Goal: Answer question/provide support

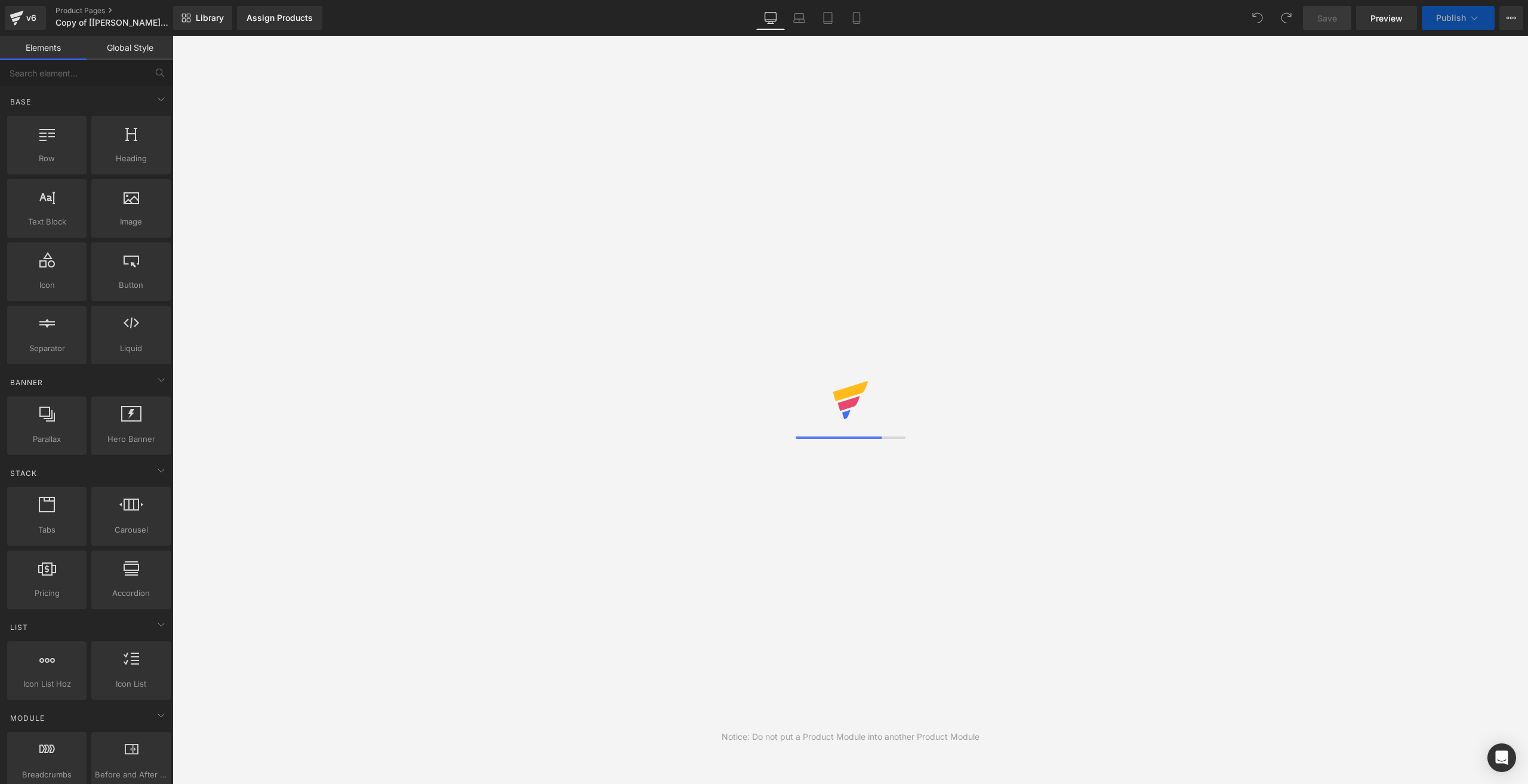
click at [21, 5] on icon at bounding box center [17, 18] width 14 height 30
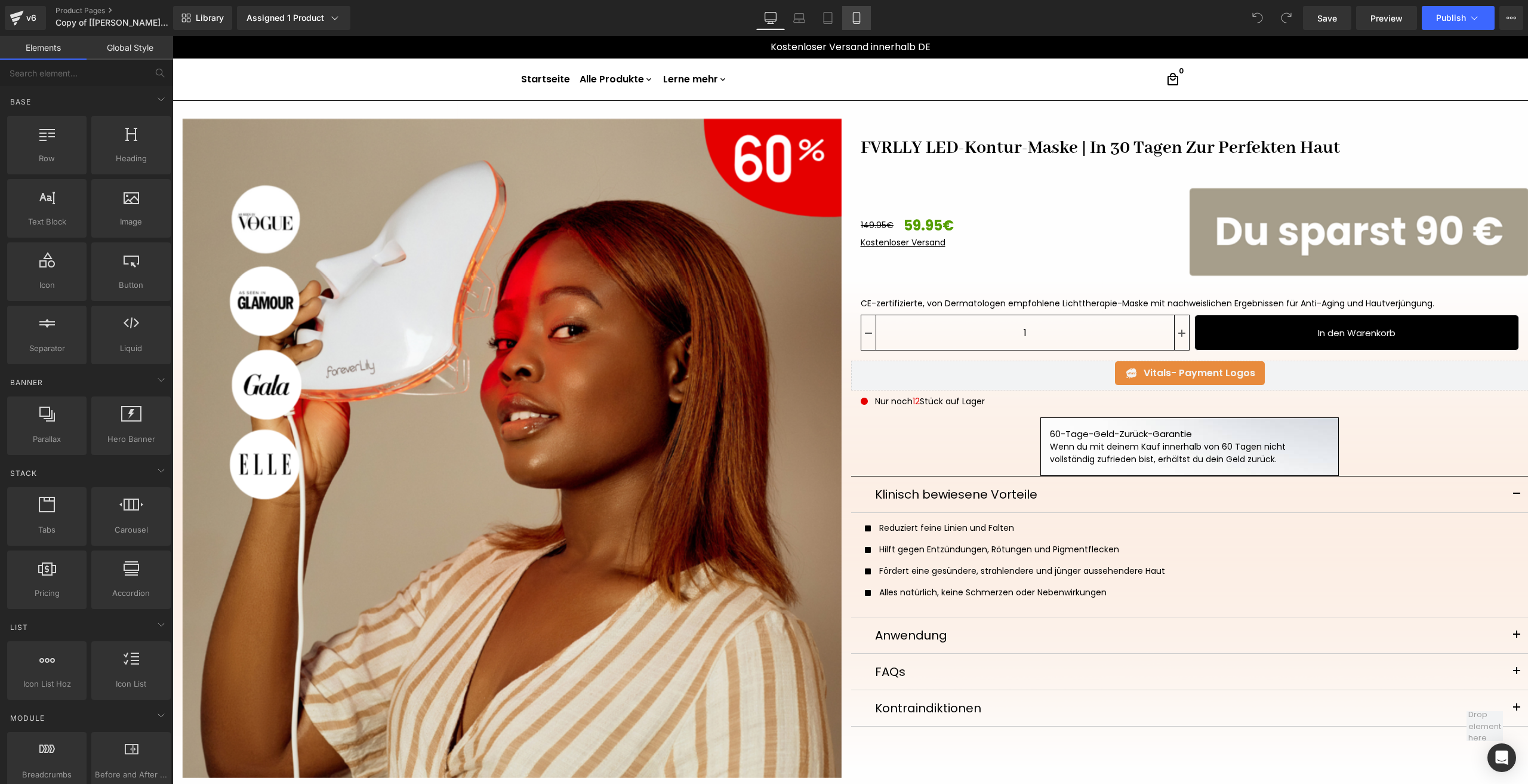
click at [853, 20] on icon at bounding box center [856, 18] width 7 height 11
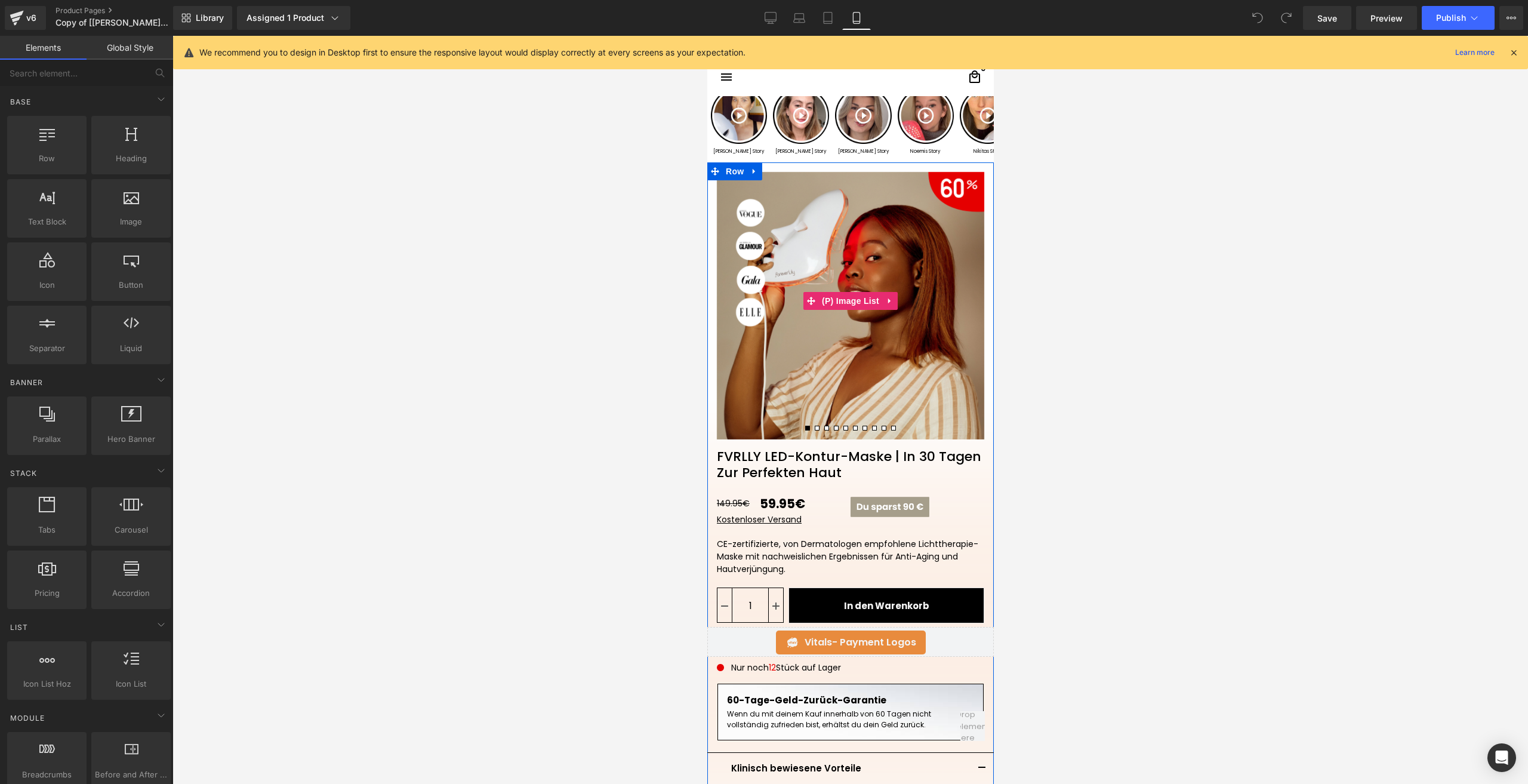
scroll to position [60, 0]
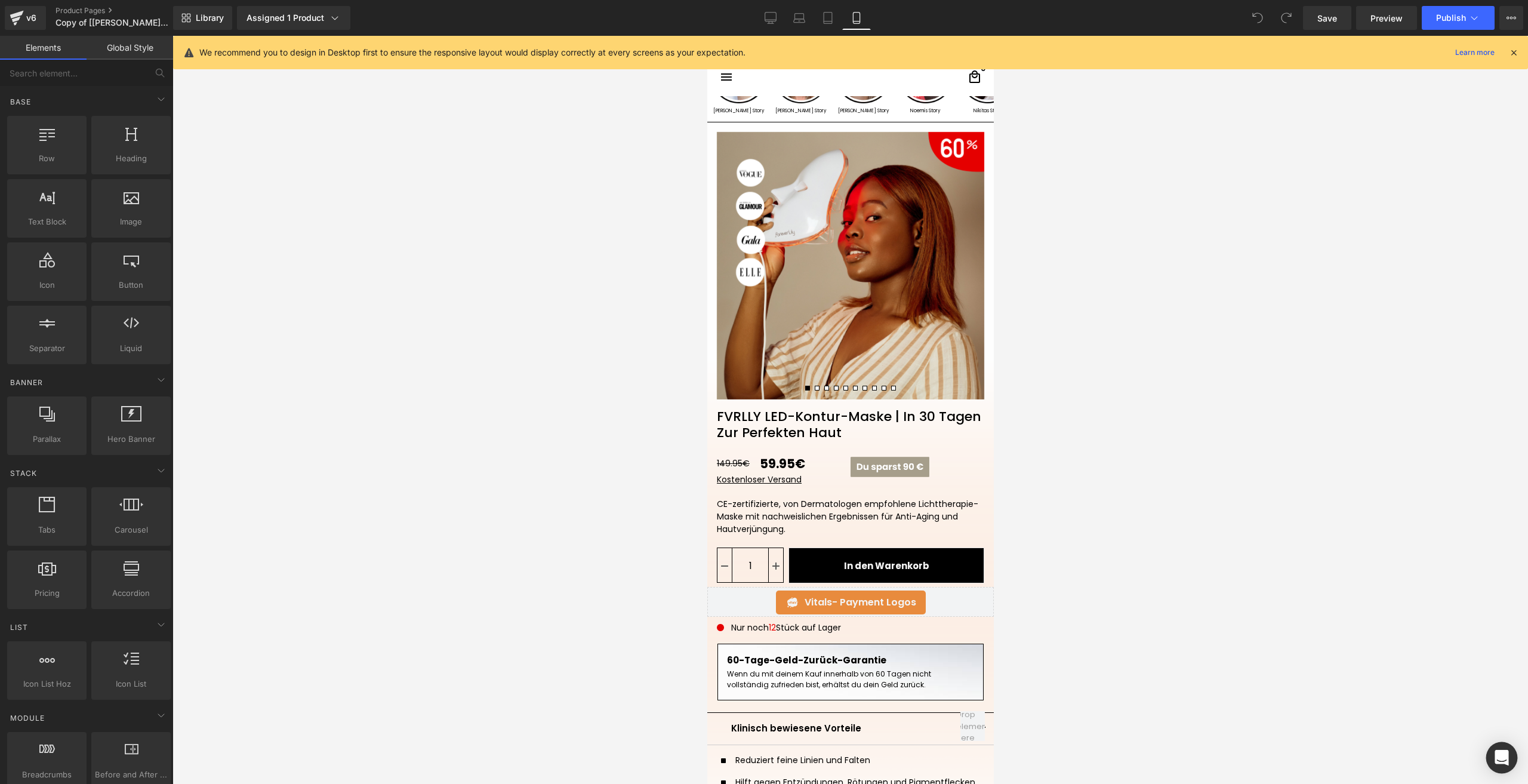
click at [1505, 749] on div "Open Intercom Messenger" at bounding box center [1502, 758] width 32 height 32
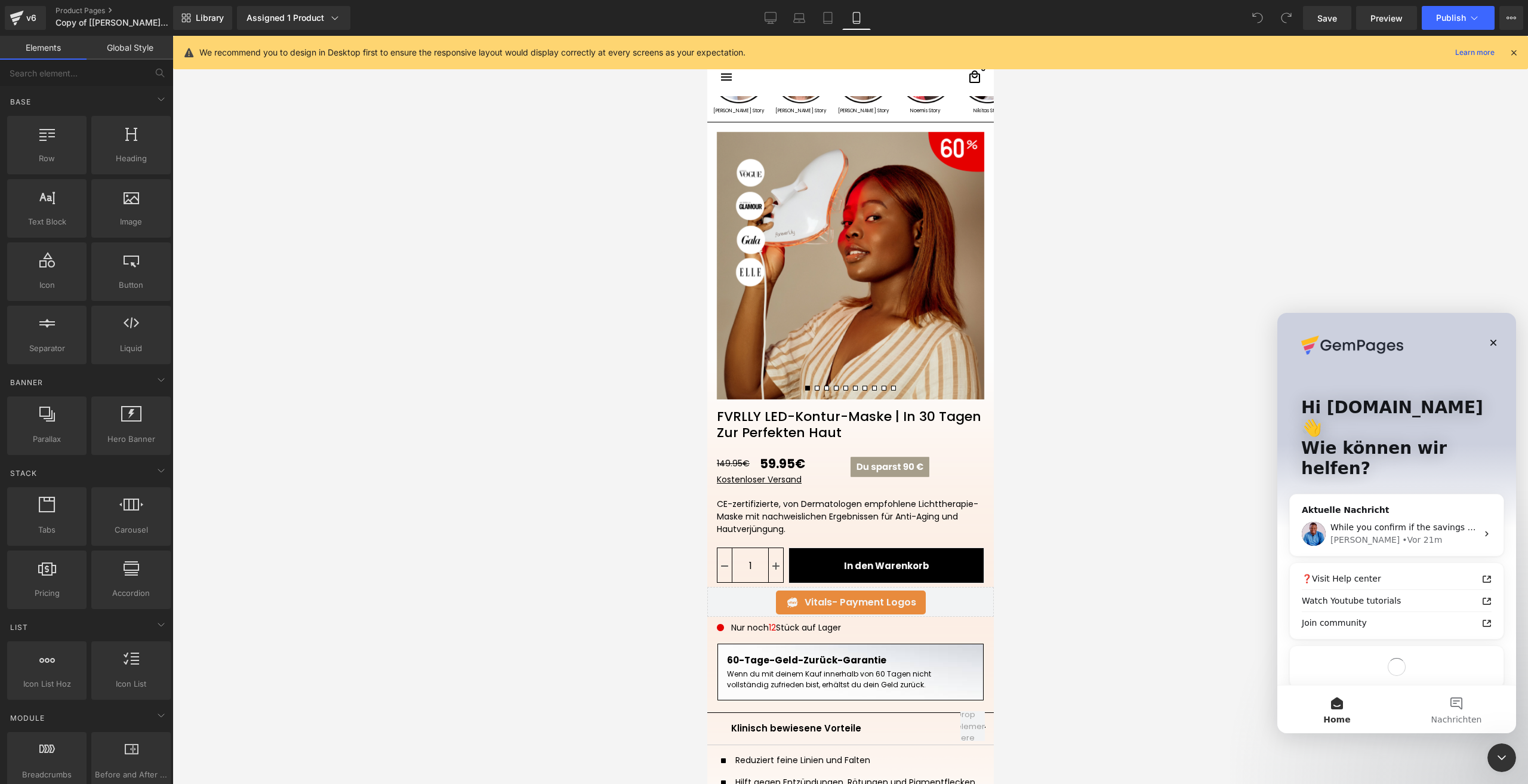
scroll to position [0, 0]
click at [1351, 533] on div "[PERSON_NAME] • Vor 21m" at bounding box center [1403, 540] width 147 height 13
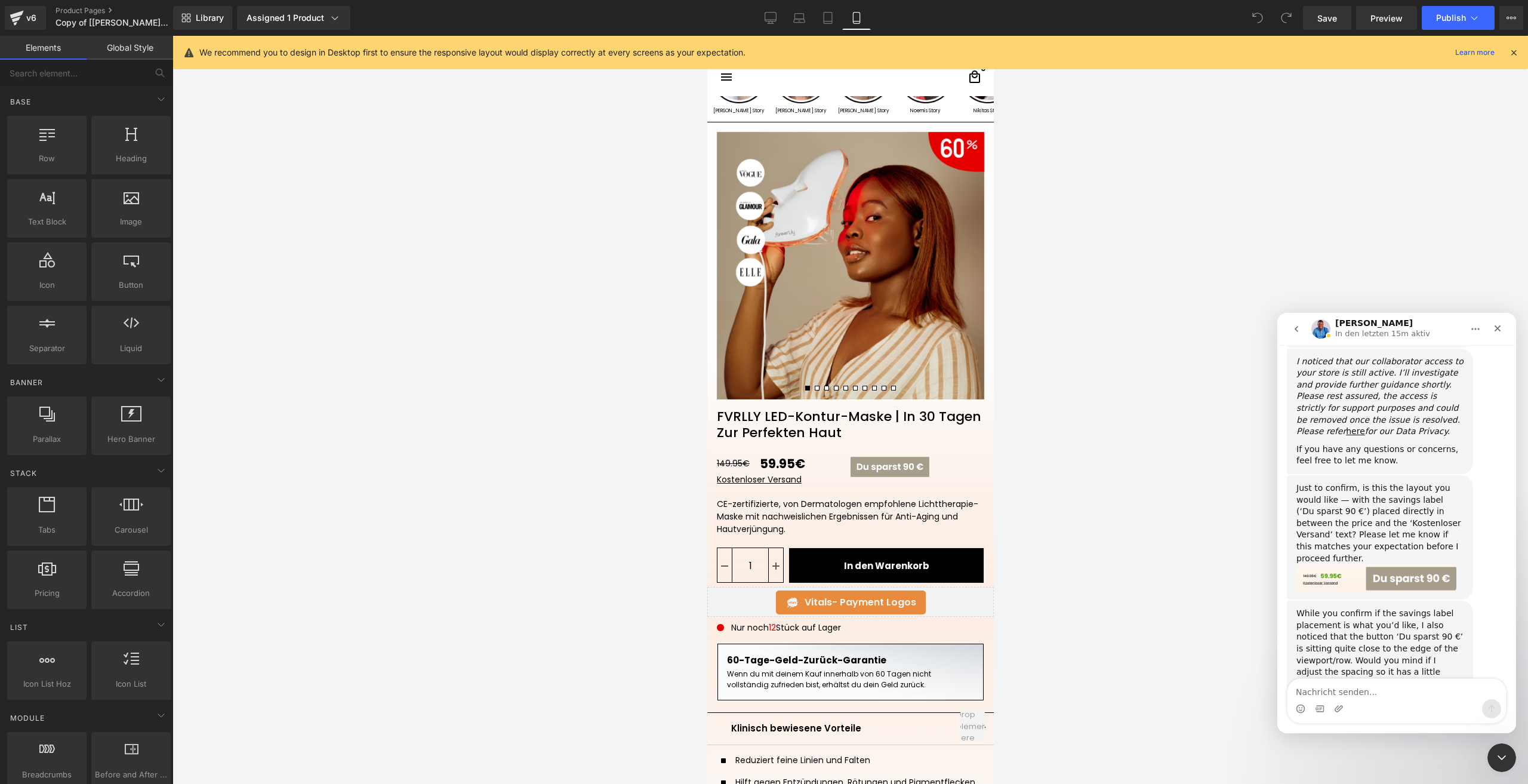
scroll to position [466, 0]
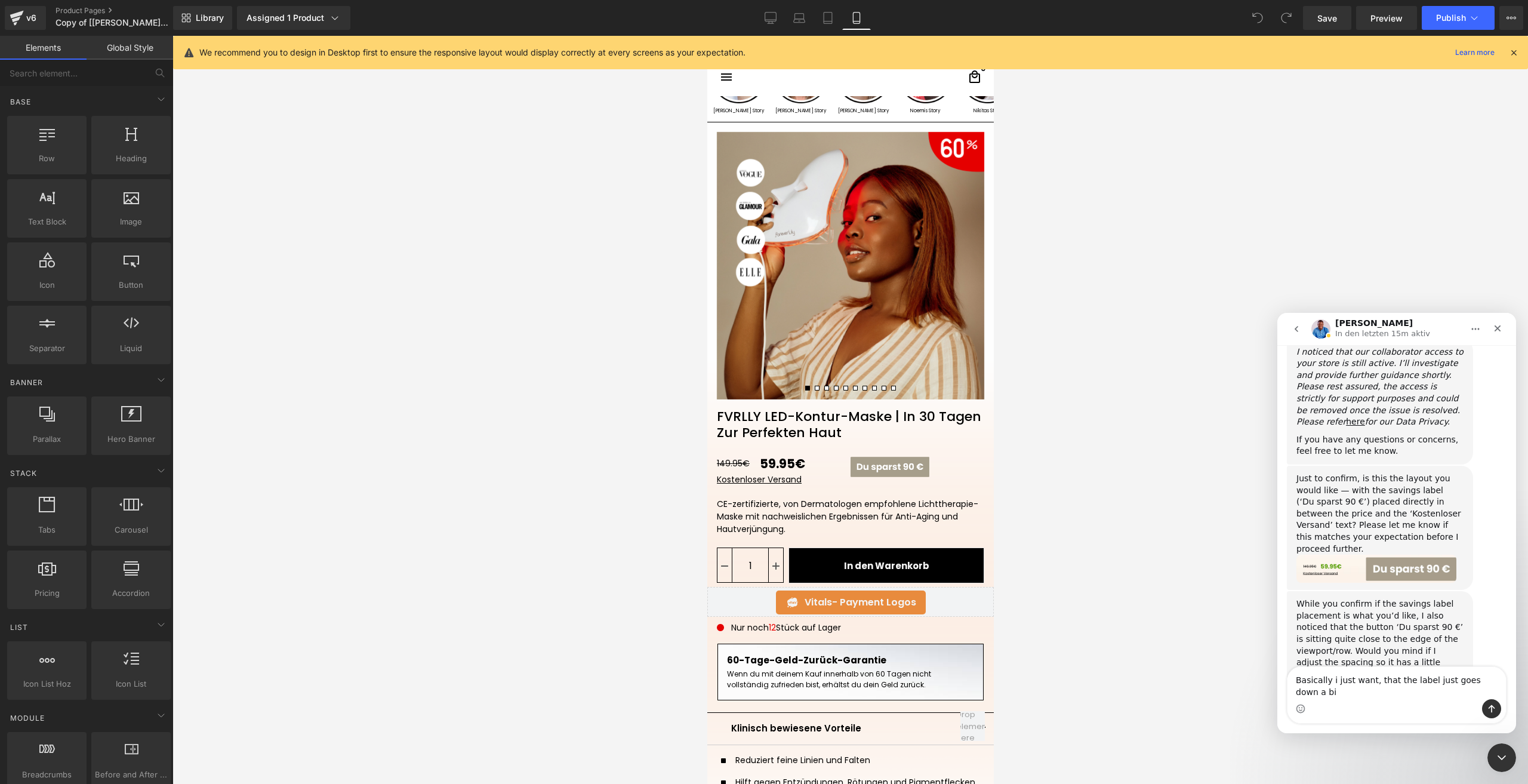
type textarea "Basically i just want, that the label just goes down a bit"
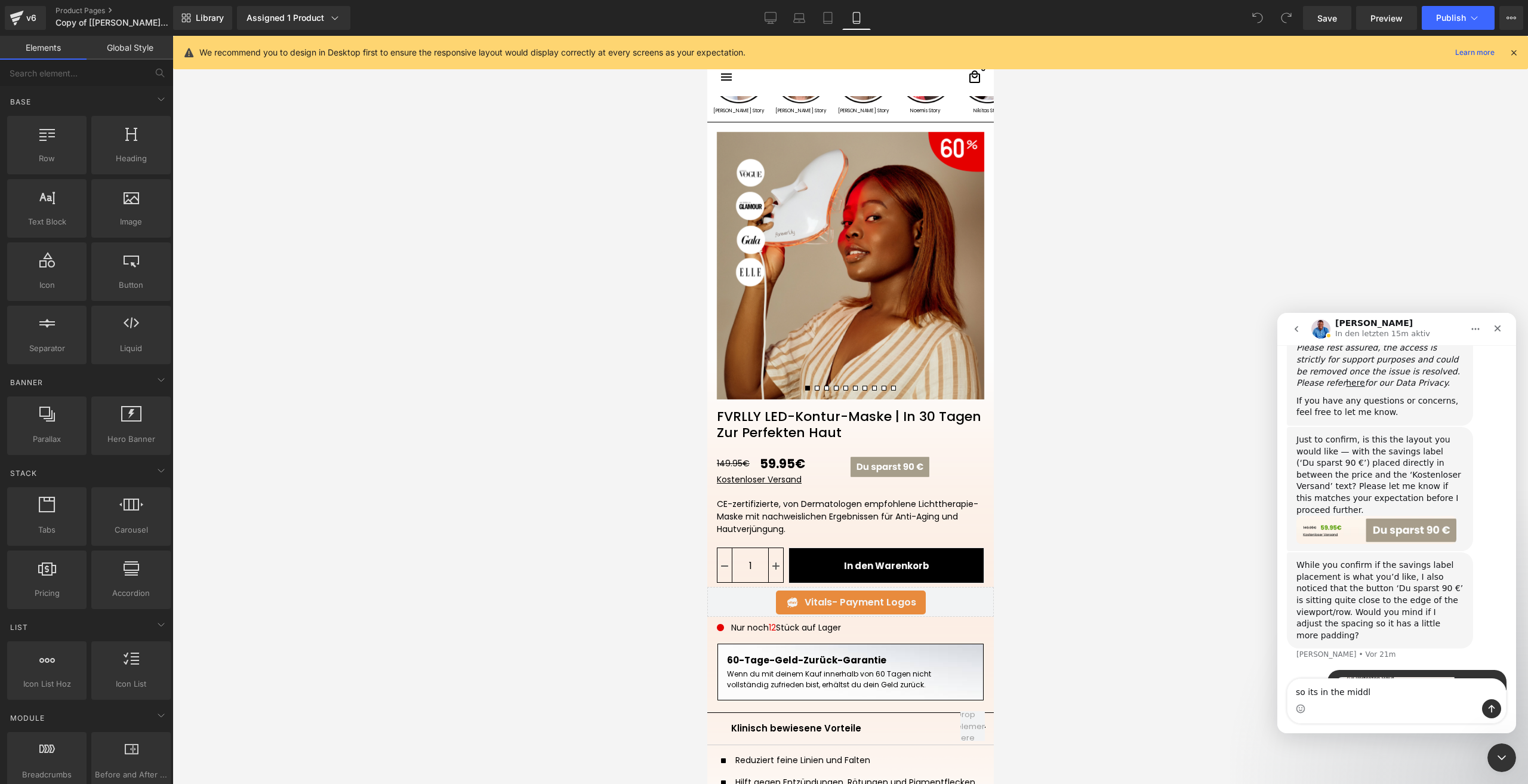
type textarea "so its in the middle"
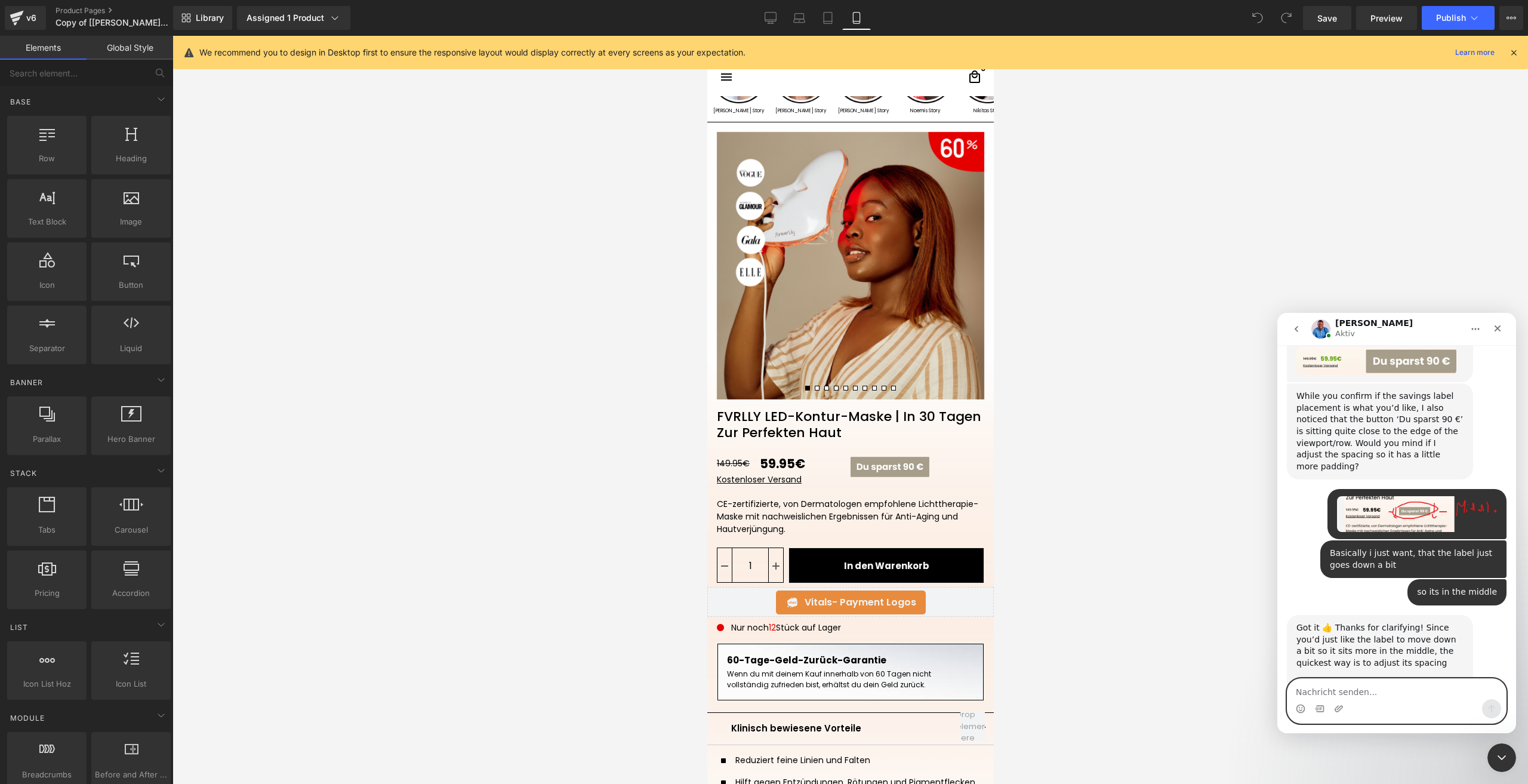
scroll to position [675, 0]
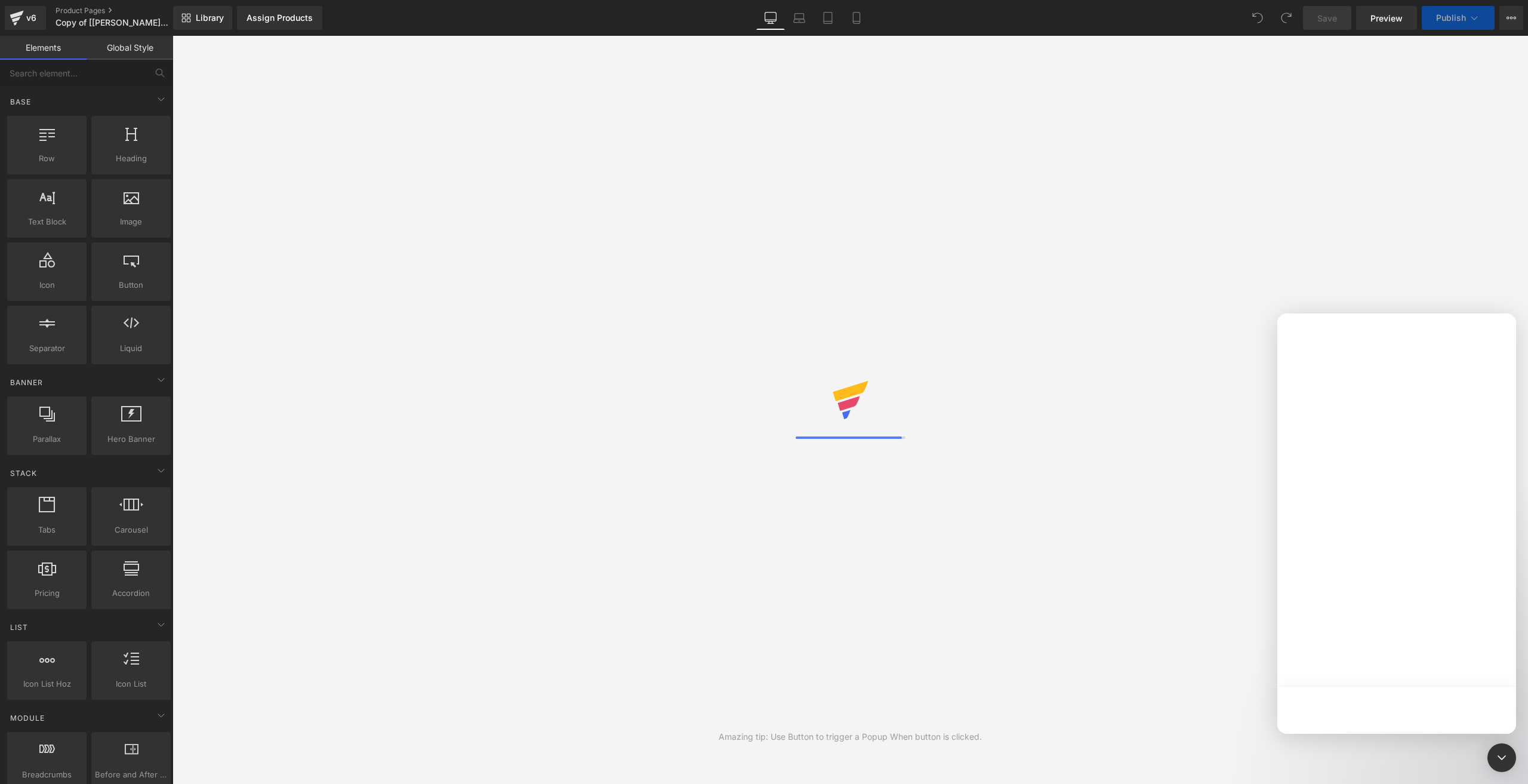
click at [859, 23] on div at bounding box center [764, 374] width 1528 height 748
click at [856, 22] on div at bounding box center [764, 374] width 1528 height 748
click at [856, 22] on div at bounding box center [764, 374] width 1528 height 748
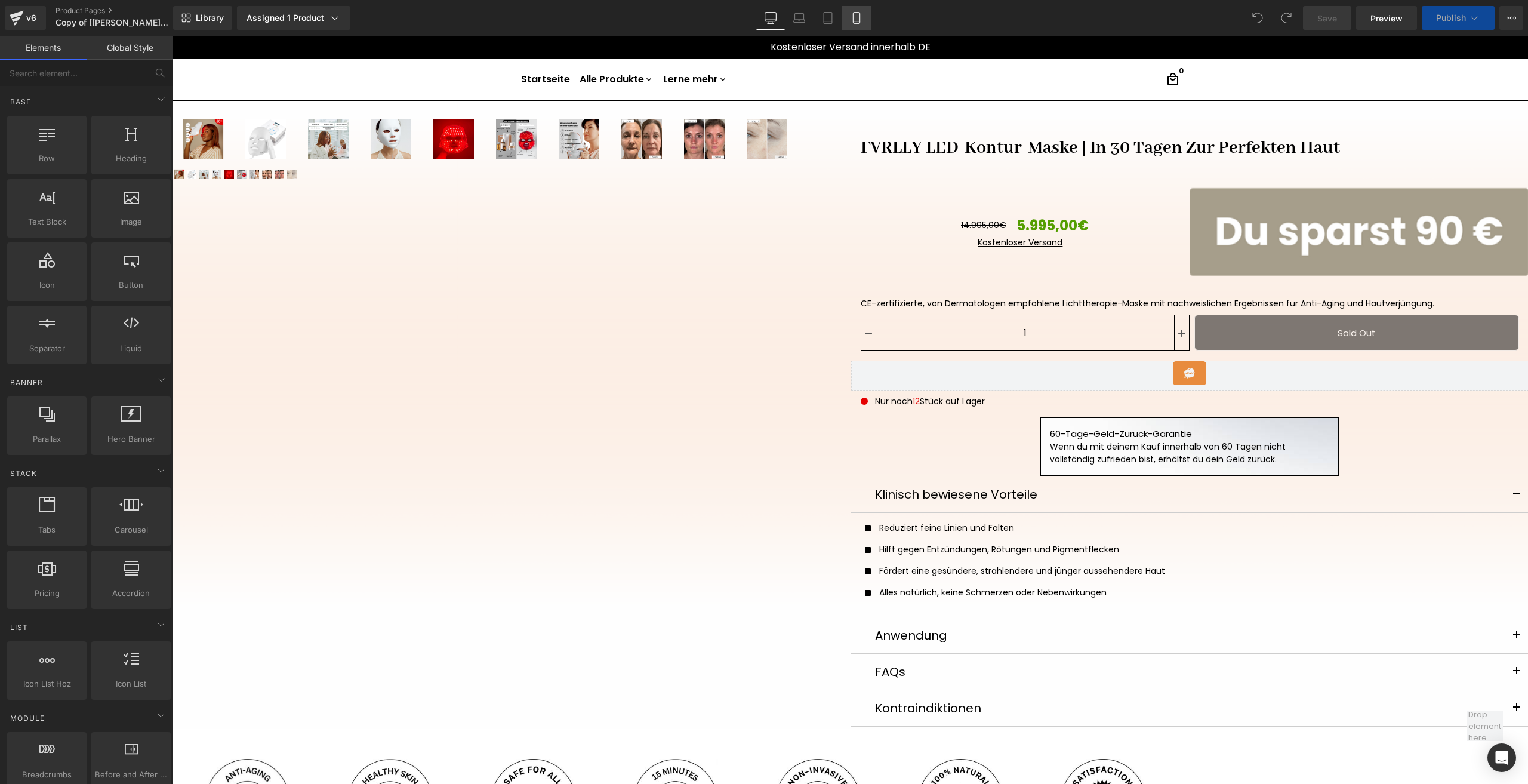
click at [862, 22] on icon at bounding box center [856, 18] width 12 height 12
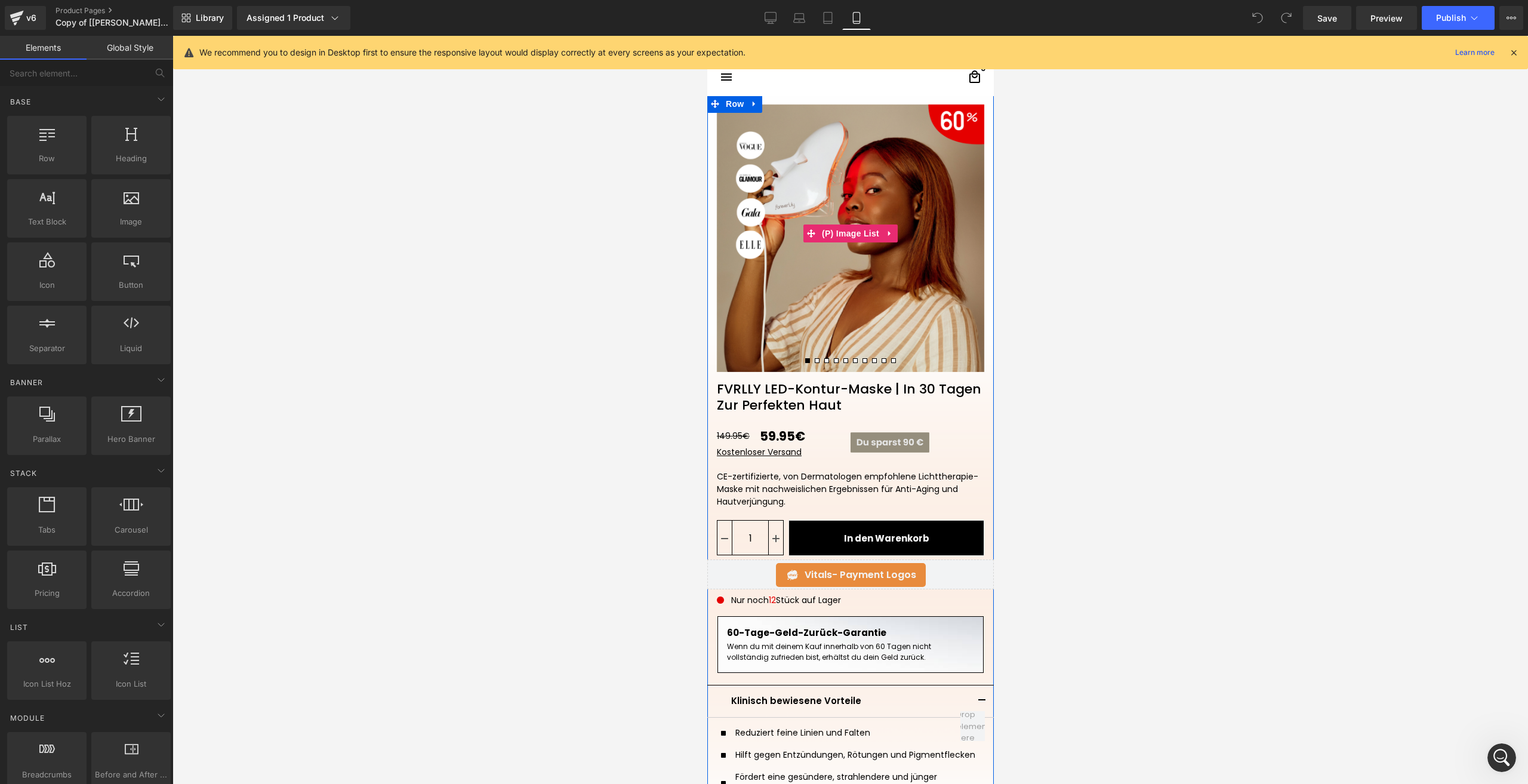
scroll to position [119, 0]
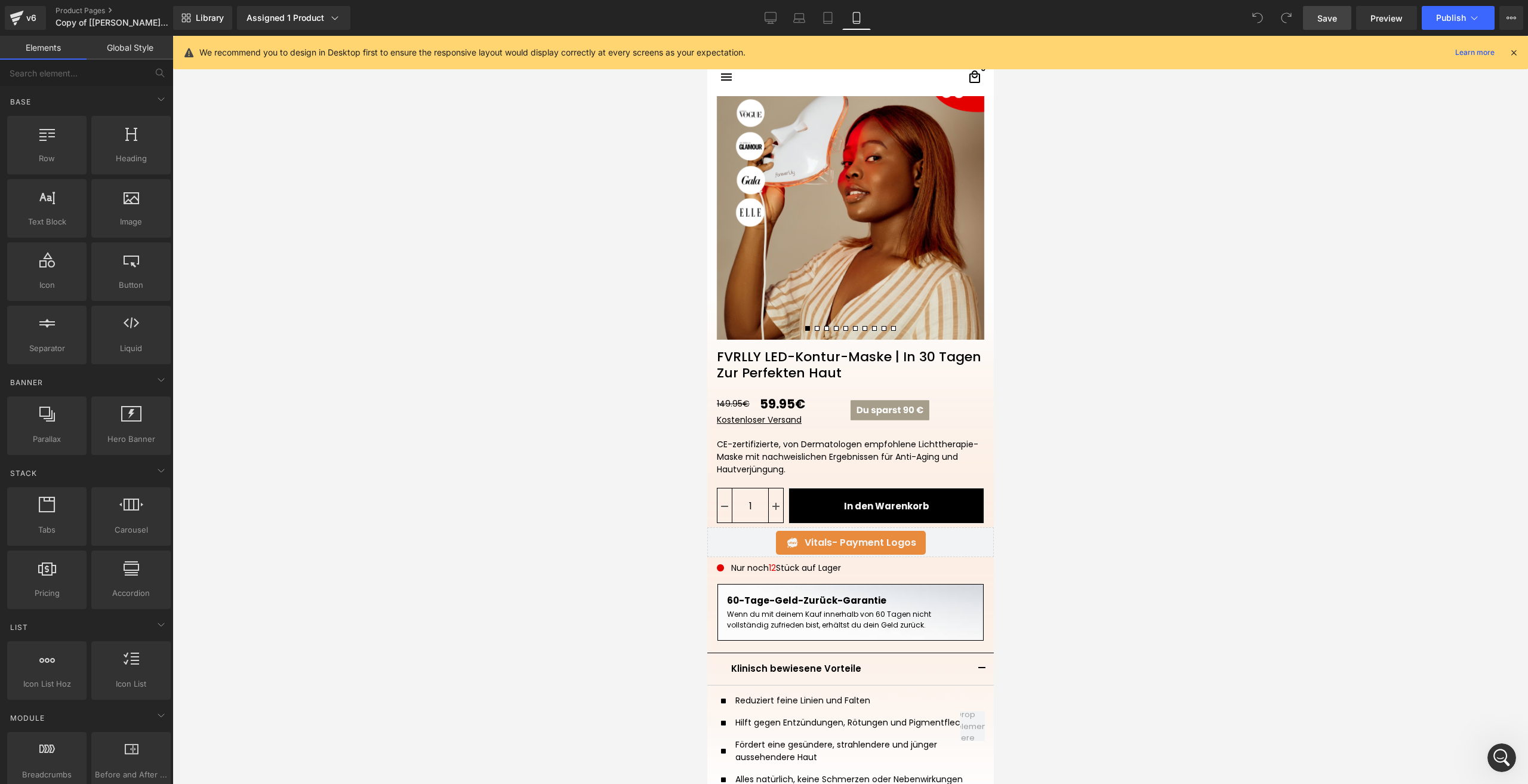
click at [1329, 15] on span "Save" at bounding box center [1327, 18] width 20 height 13
click at [1505, 752] on icon "Intercom-Nachrichtendienst öffnen" at bounding box center [1500, 756] width 20 height 20
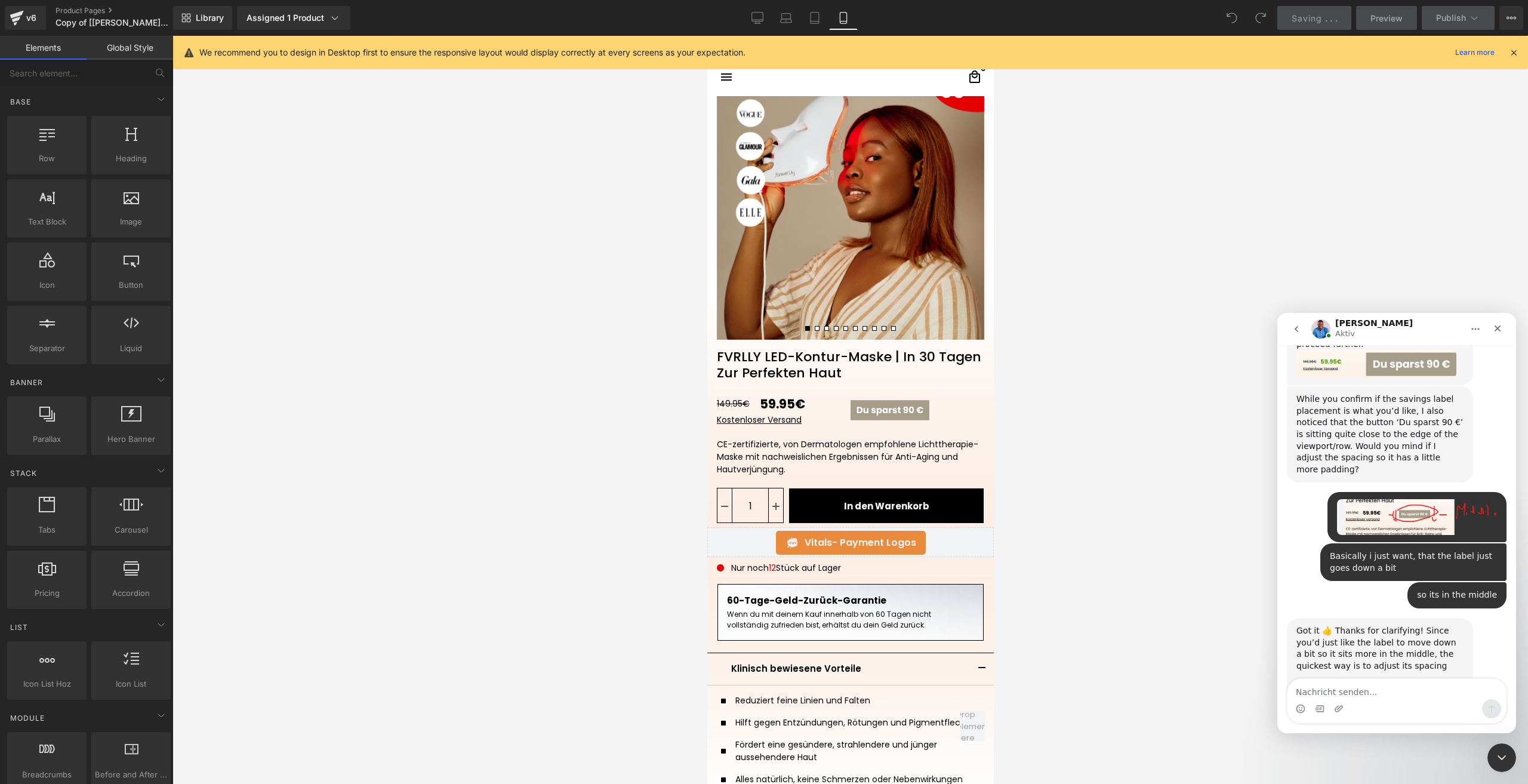
scroll to position [675, 0]
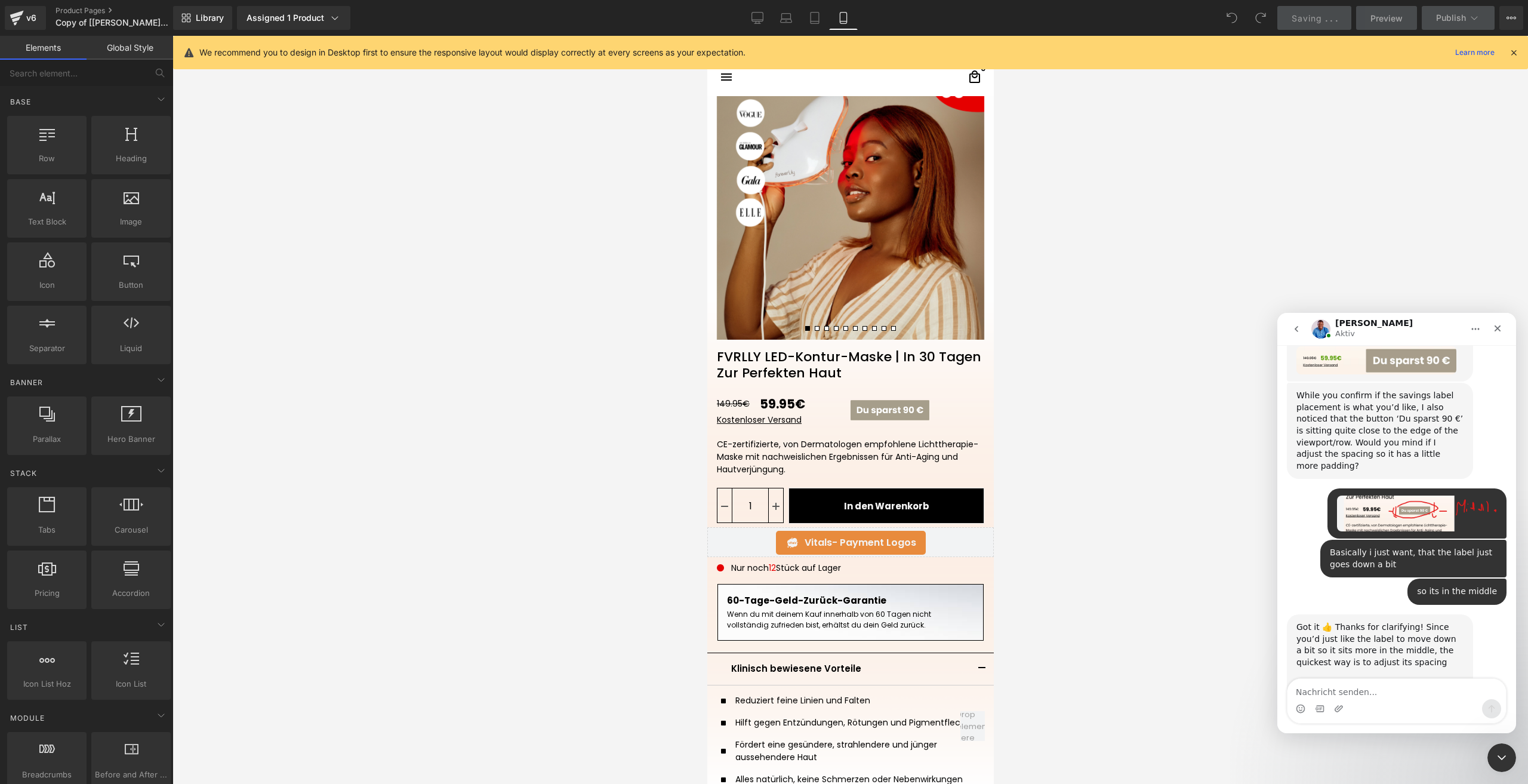
click at [1367, 688] on textarea "Nachricht senden..." at bounding box center [1397, 689] width 219 height 20
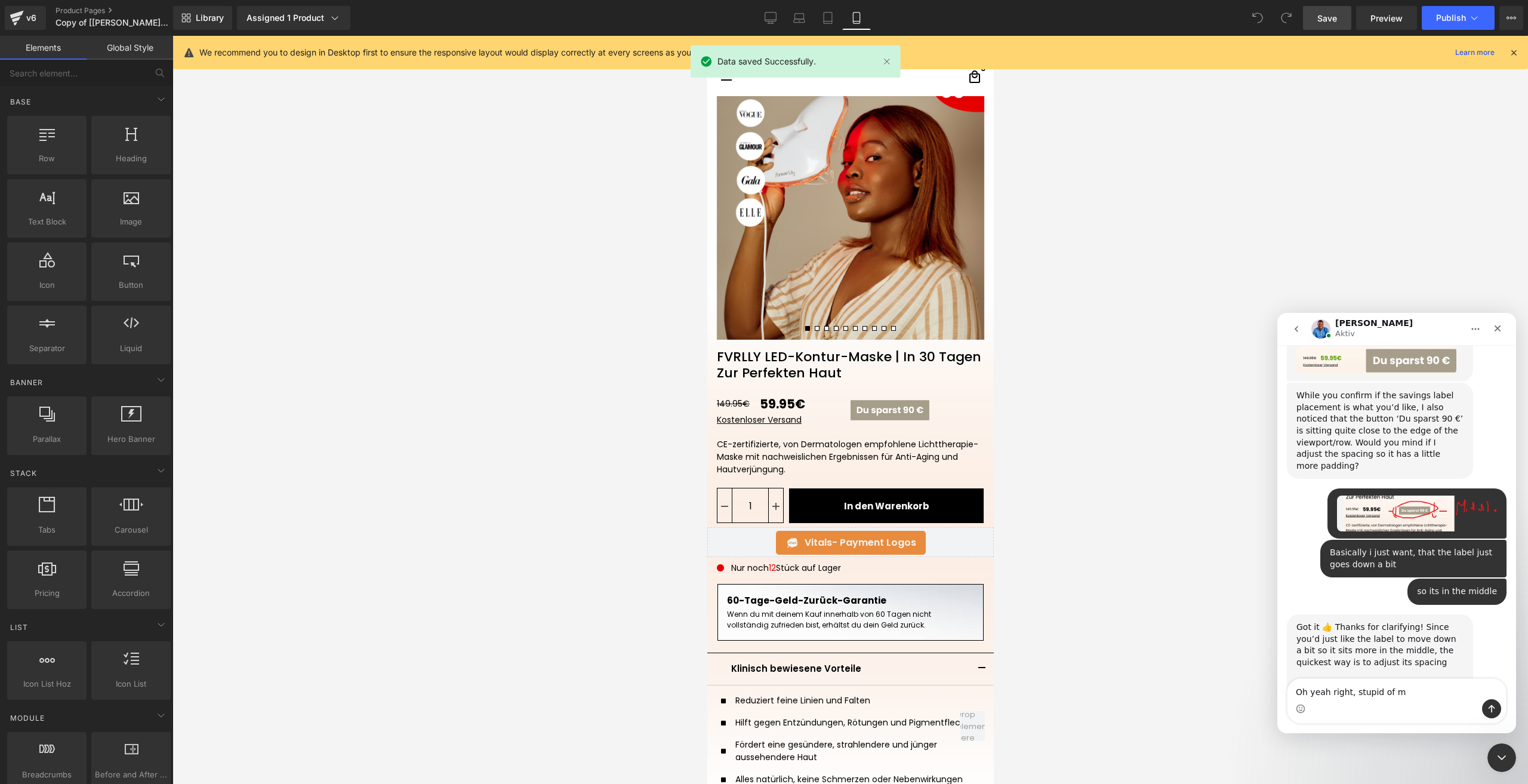
type textarea "Oh yeah right, stupid of me"
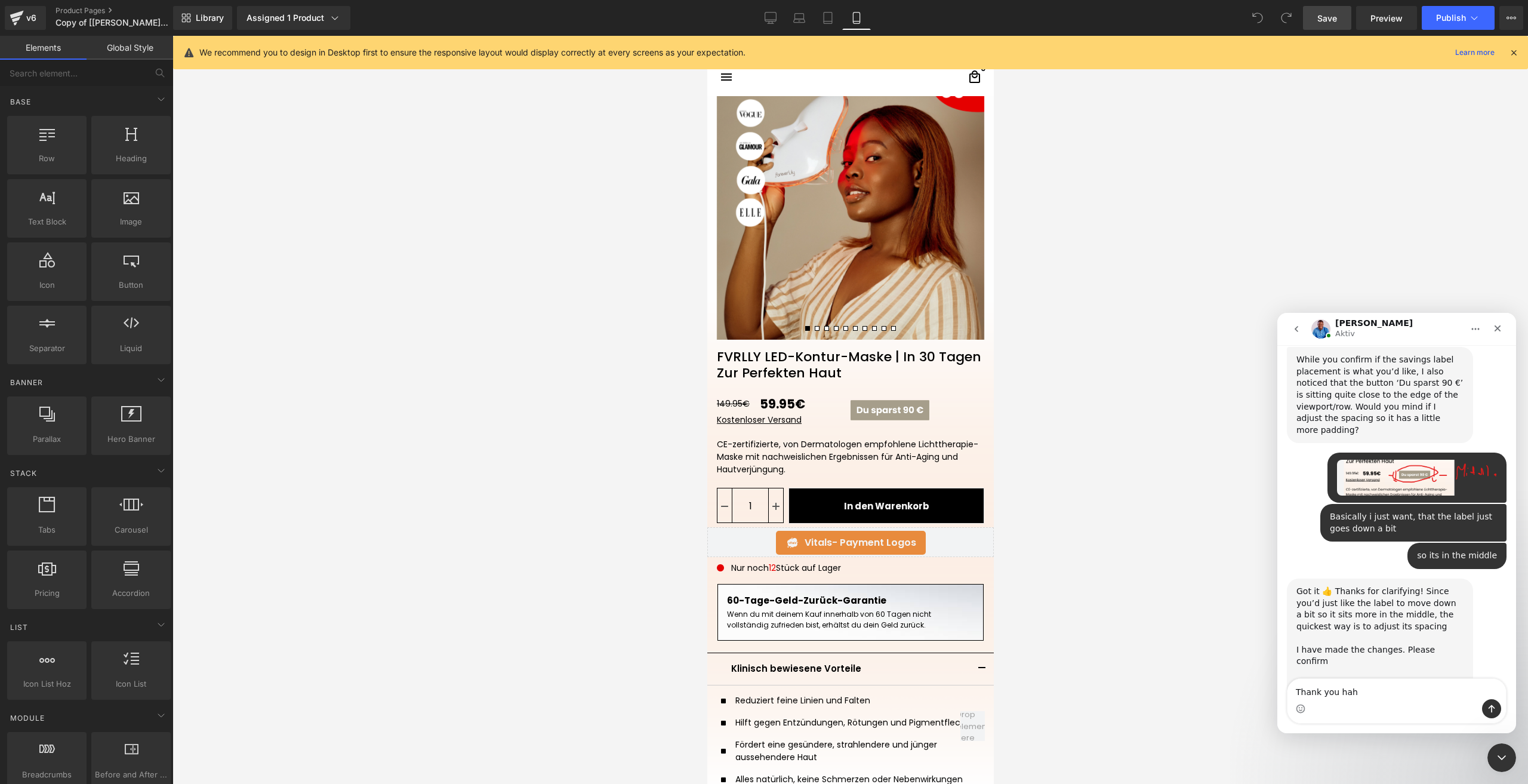
type textarea "Thank you haha"
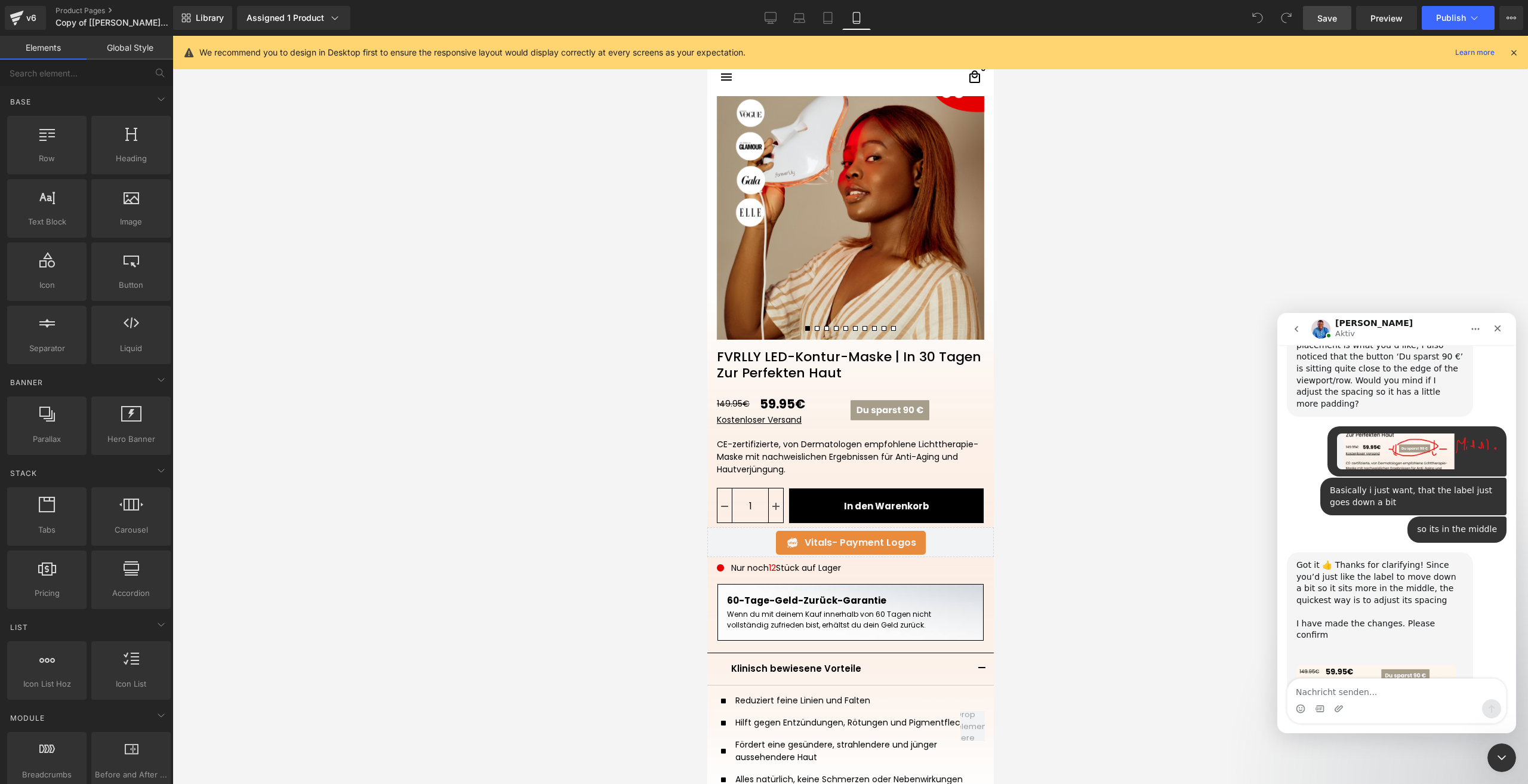
scroll to position [737, 0]
click at [1442, 22] on div at bounding box center [764, 374] width 1528 height 748
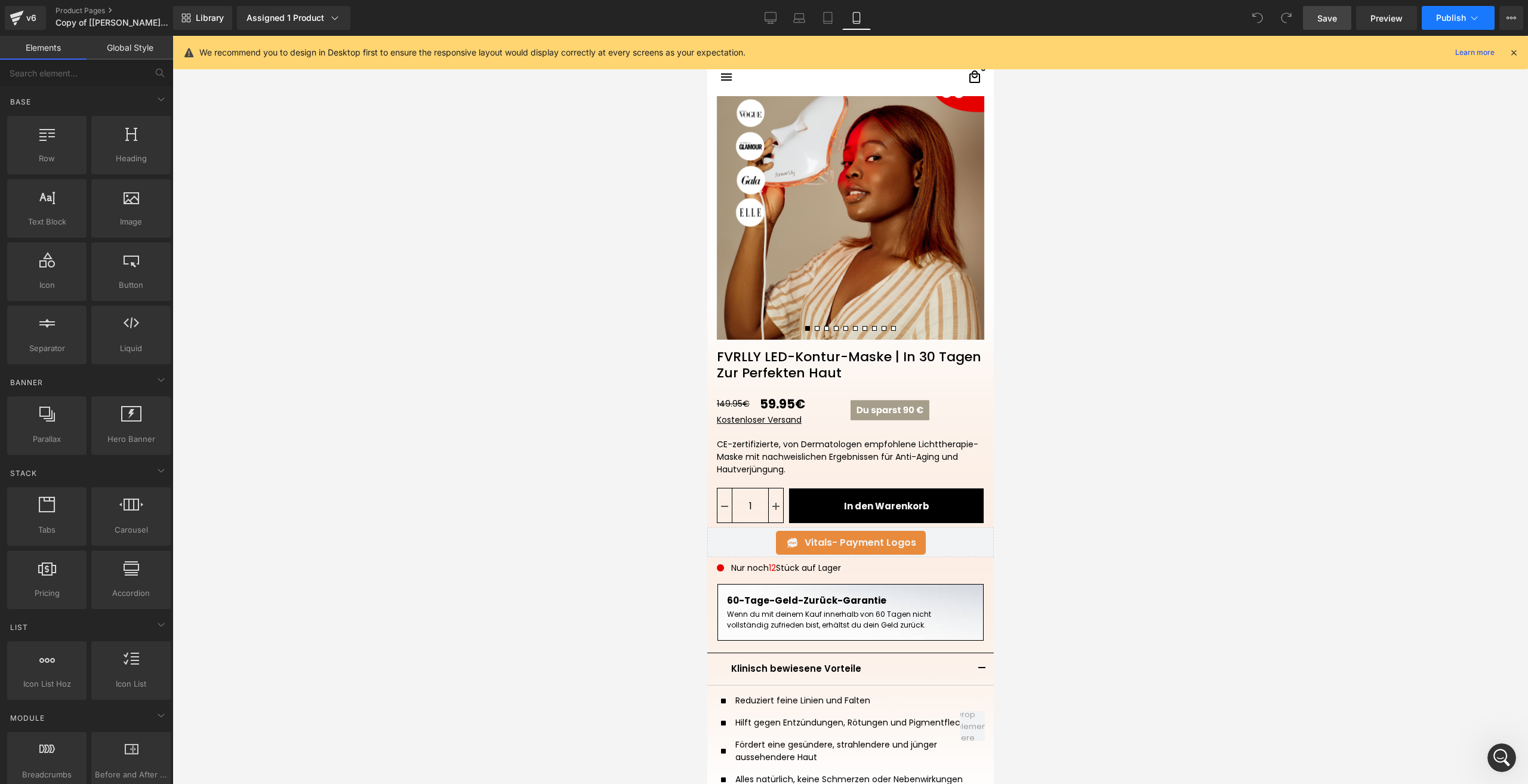
scroll to position [0, 0]
click at [1436, 20] on span "Publish" at bounding box center [1451, 17] width 30 height 10
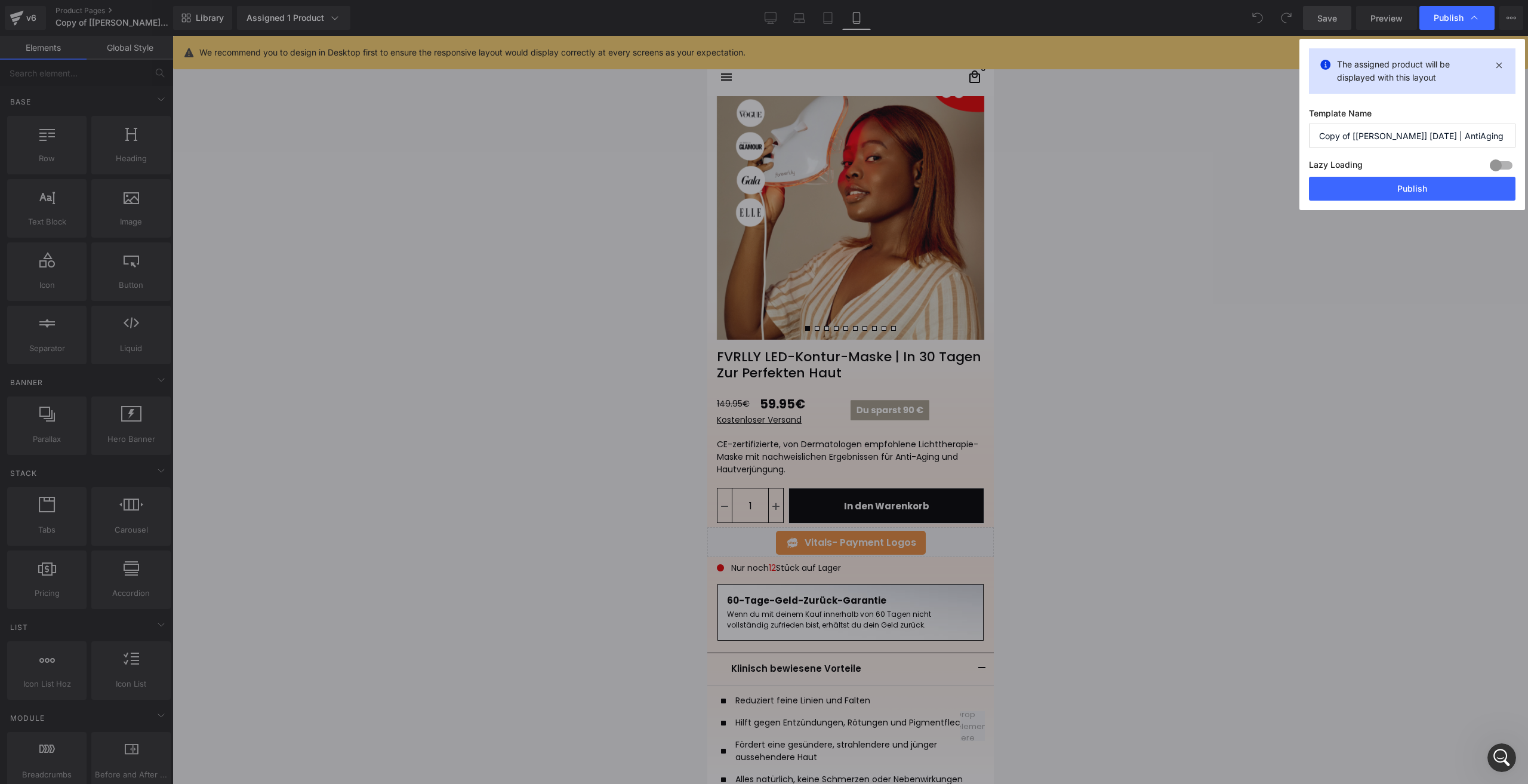
scroll to position [737, 0]
click at [1397, 198] on button "Publish" at bounding box center [1413, 189] width 207 height 24
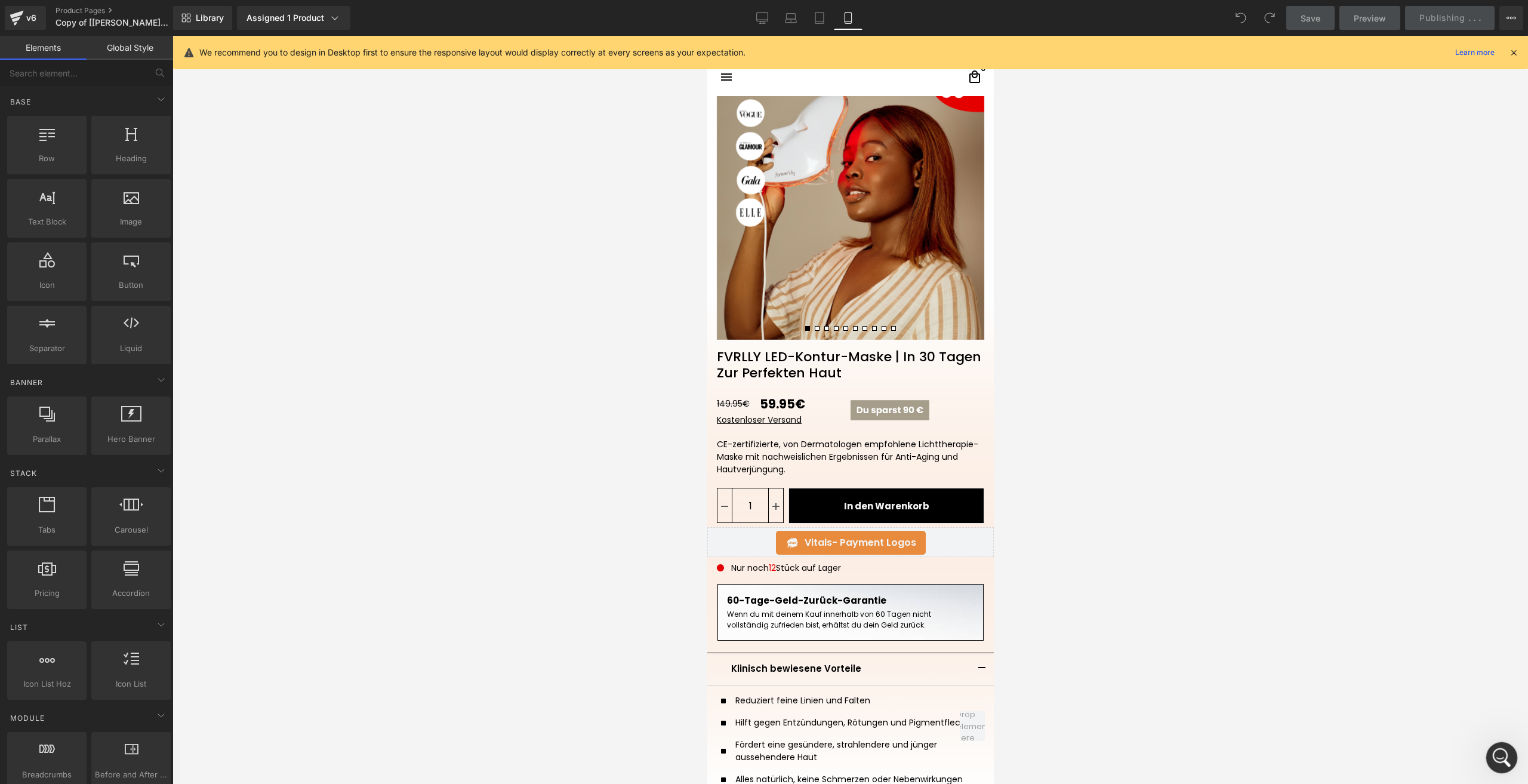
click at [1497, 746] on icon "Intercom-Nachrichtendienst öffnen" at bounding box center [1500, 756] width 20 height 20
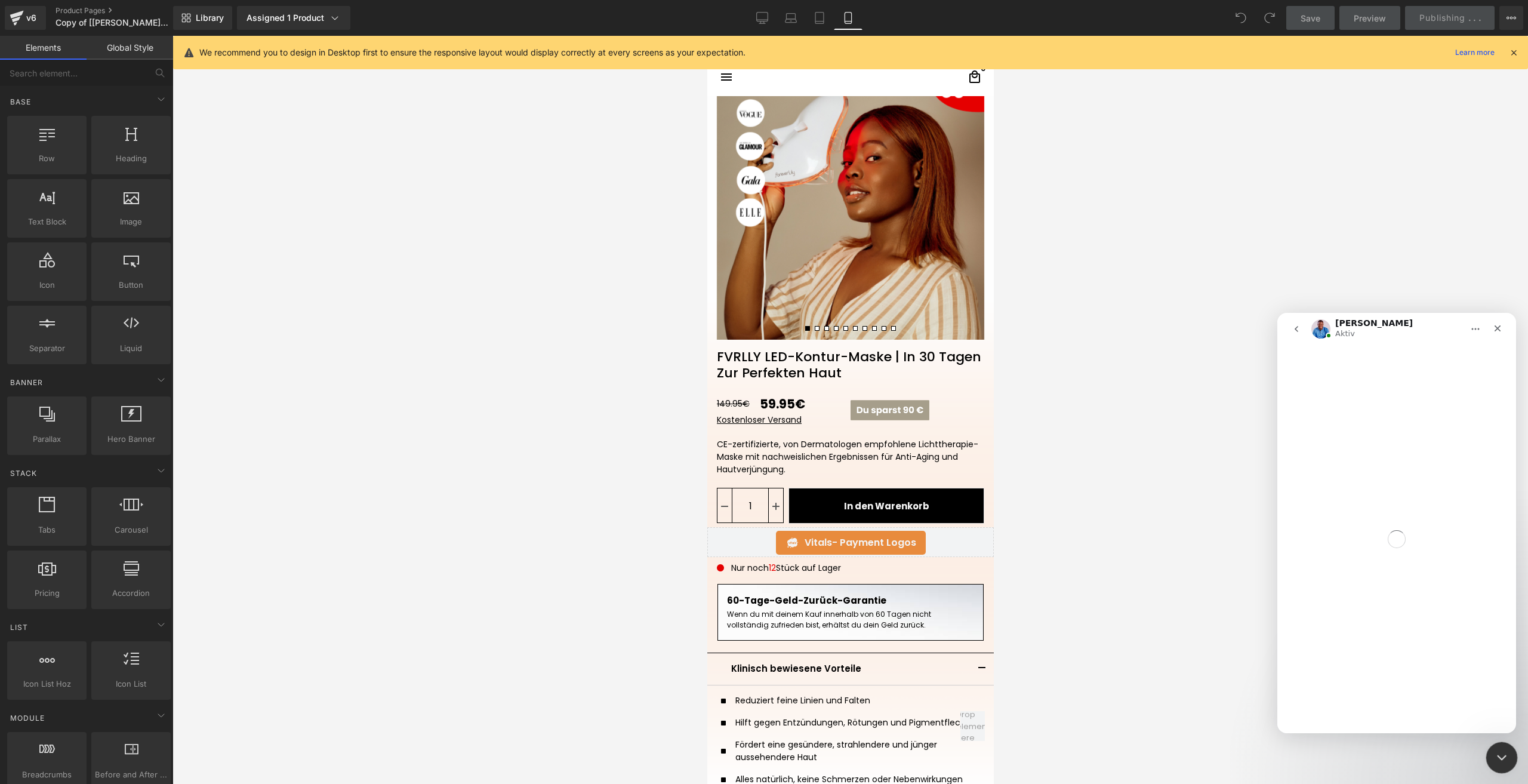
click at [1502, 749] on icon "Intercom-Nachrichtendienst schließen" at bounding box center [1500, 755] width 14 height 14
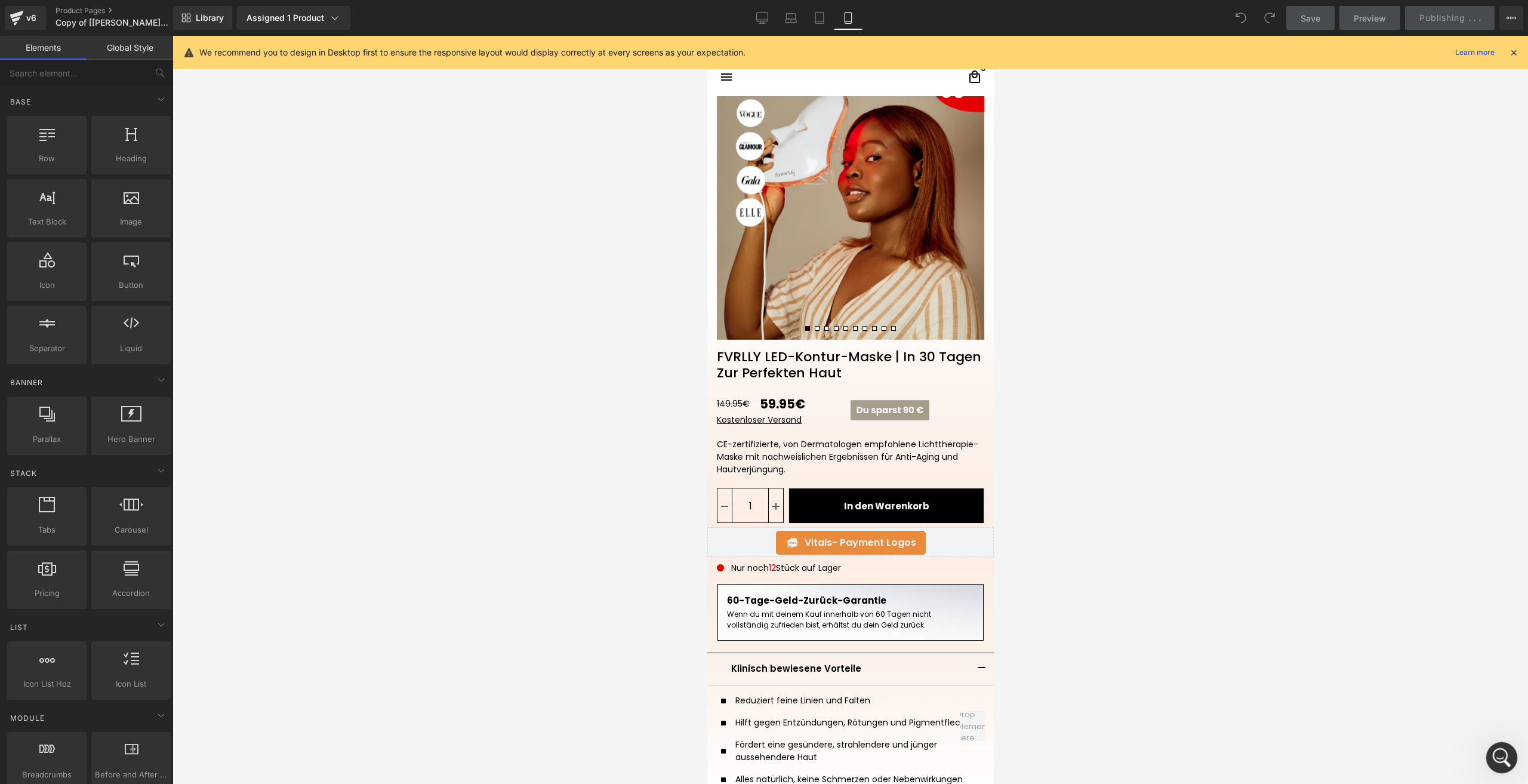
drag, startPoint x: 1502, startPoint y: 749, endPoint x: 2976, endPoint y: 1483, distance: 1646.6
click at [1502, 748] on icon "Intercom-Nachrichtendienst öffnen" at bounding box center [1500, 756] width 20 height 20
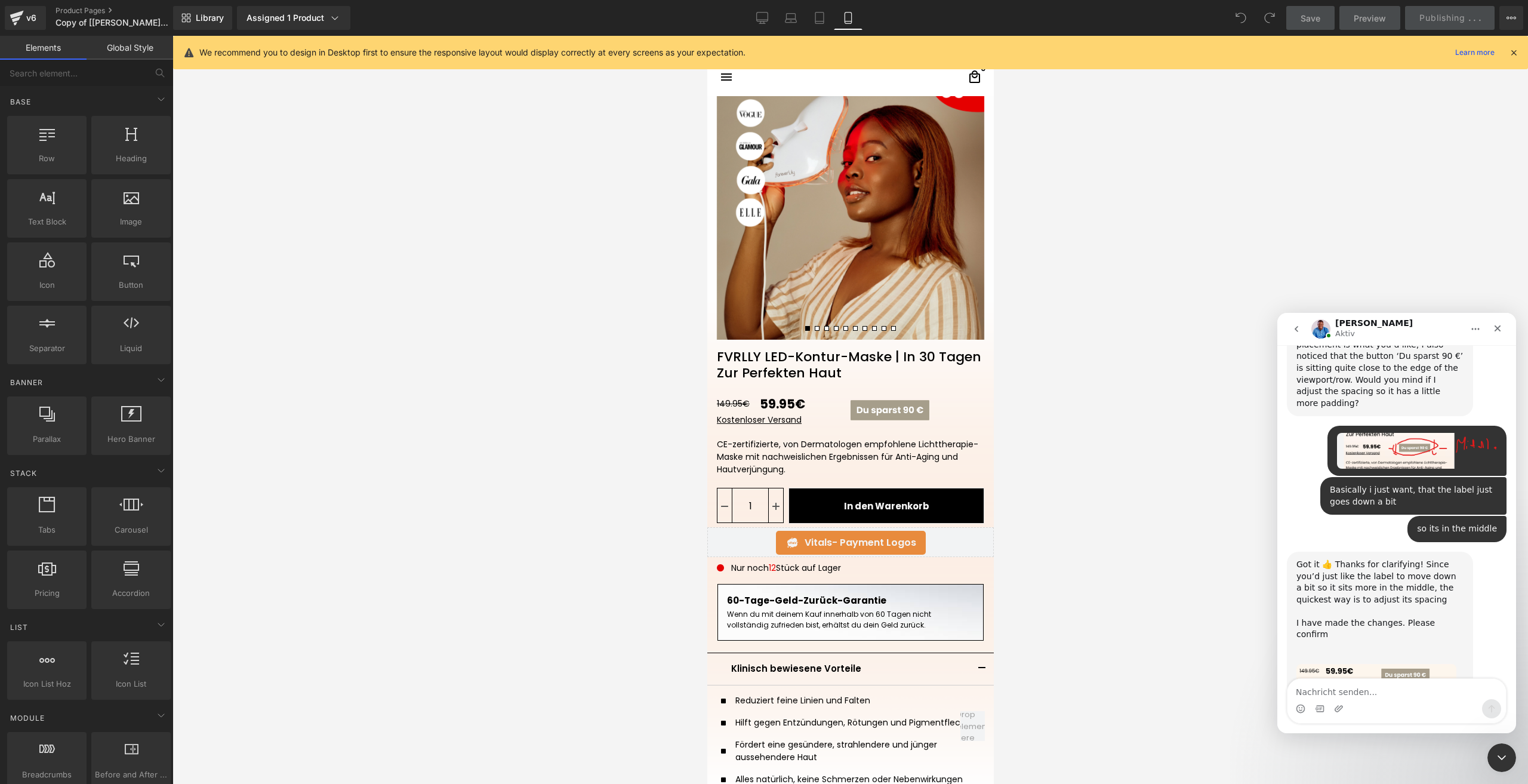
click at [1351, 679] on textarea "Nachricht senden..." at bounding box center [1397, 689] width 219 height 20
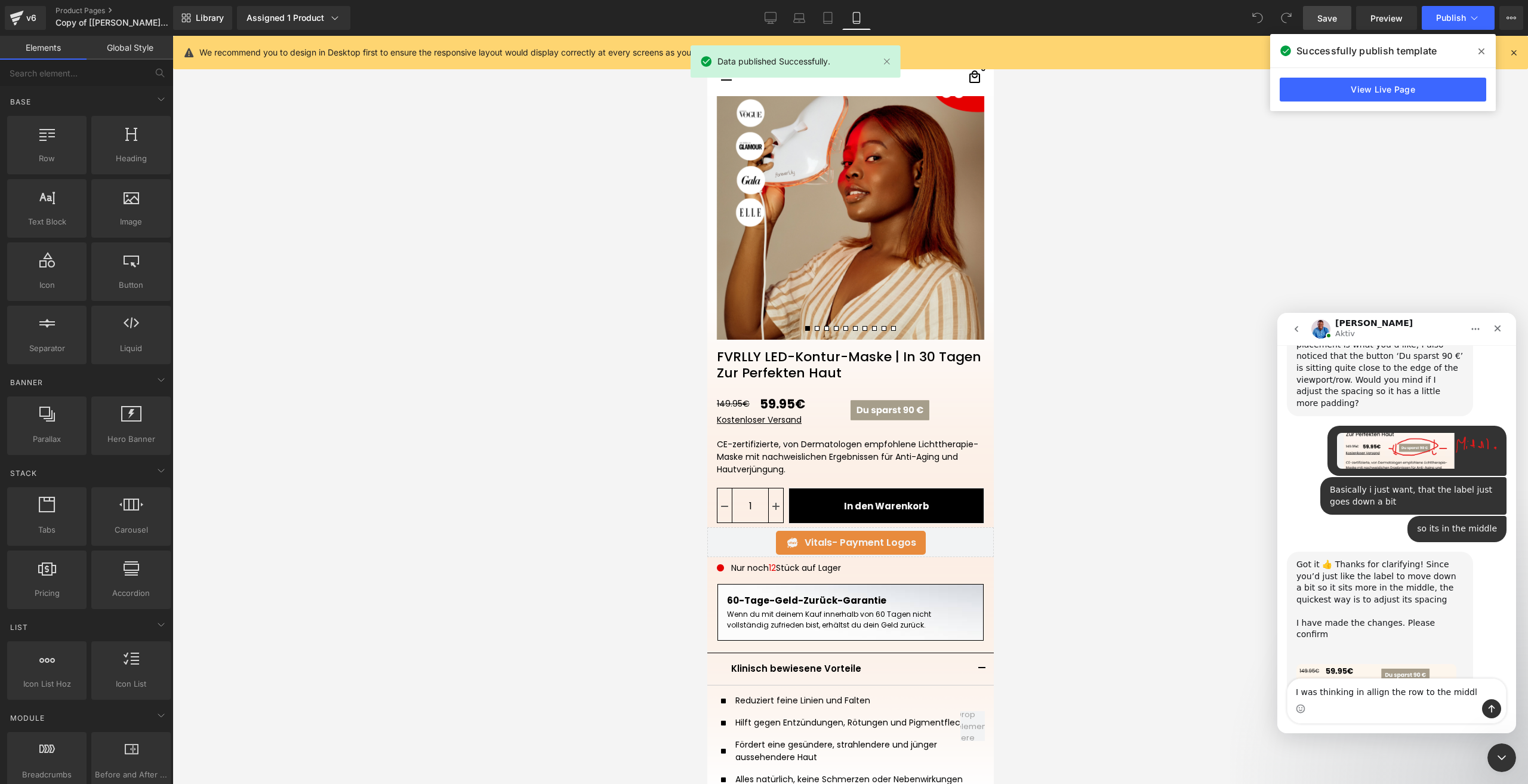
type textarea "I was thinking in allign the row to the middle"
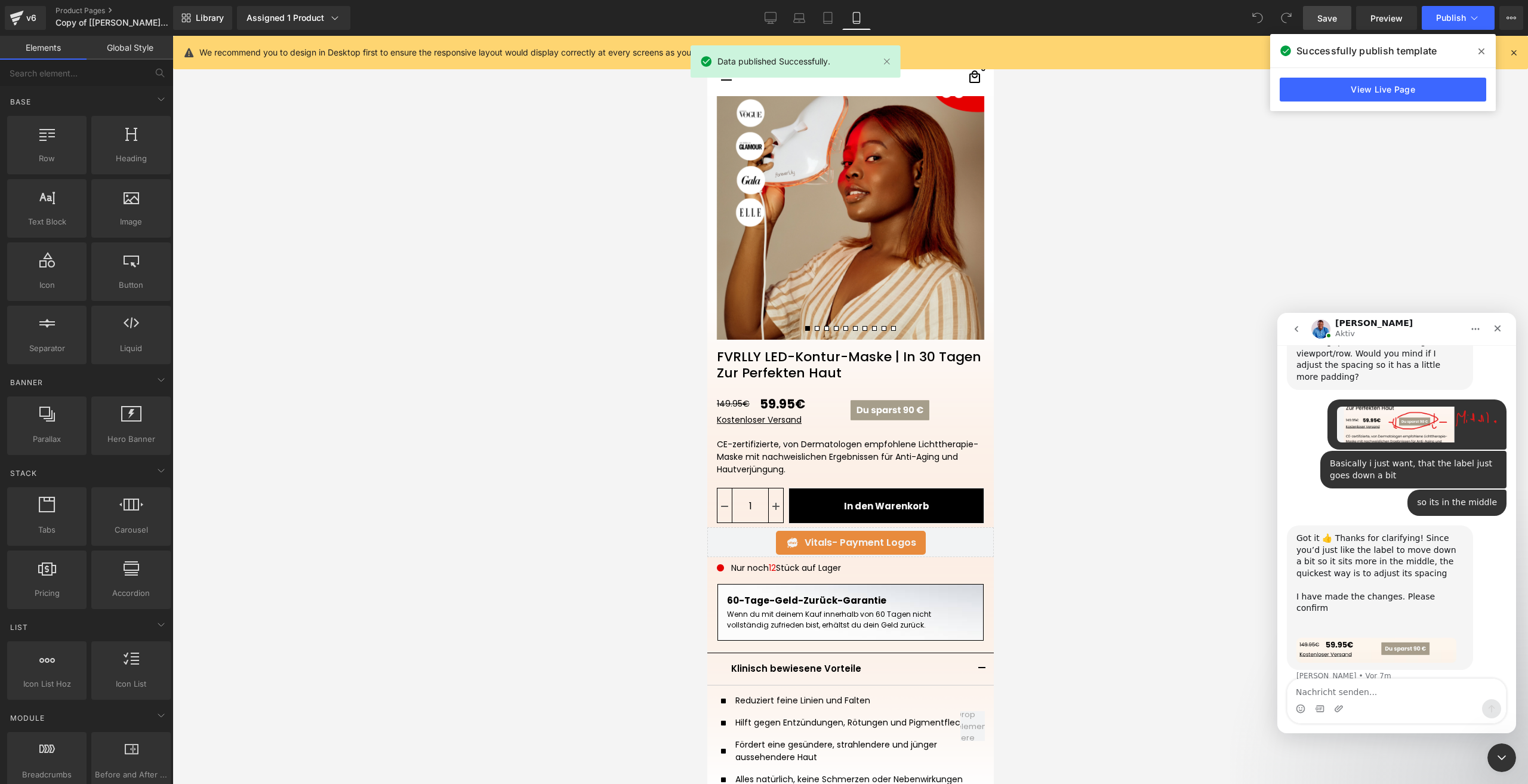
scroll to position [764, 0]
type textarea "n"
type textarea "but that didnt work"
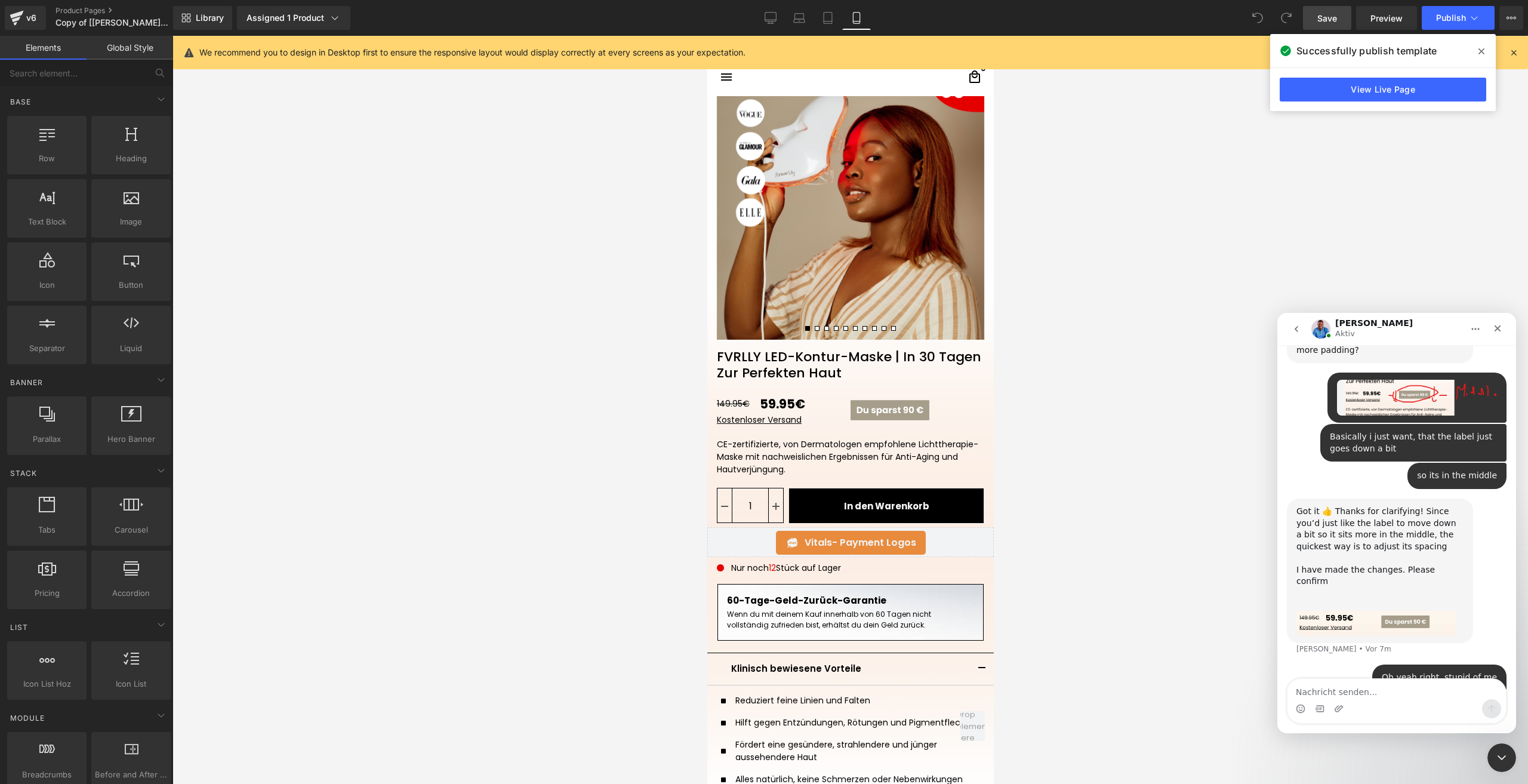
scroll to position [792, 0]
click at [776, 404] on div at bounding box center [764, 374] width 1528 height 748
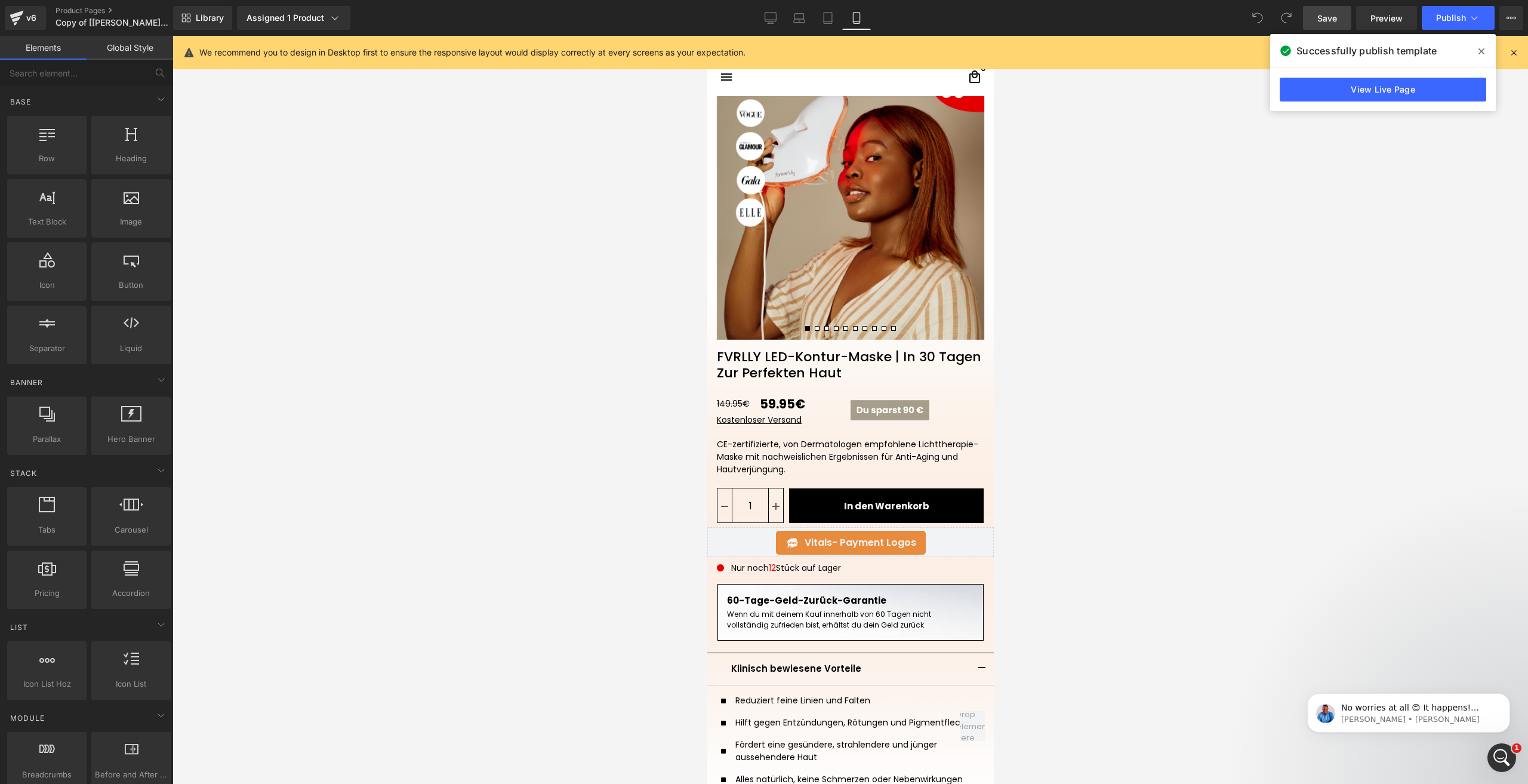
scroll to position [874, 0]
click at [1498, 741] on div "Intercom-Nachrichtendienst öffnen" at bounding box center [1500, 755] width 39 height 39
